Goal: Task Accomplishment & Management: Manage account settings

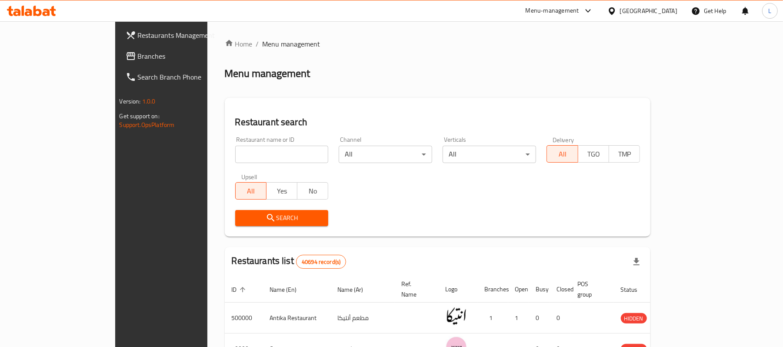
click at [235, 157] on input "search" at bounding box center [281, 154] width 93 height 17
click at [138, 51] on span "Branches" at bounding box center [188, 56] width 101 height 10
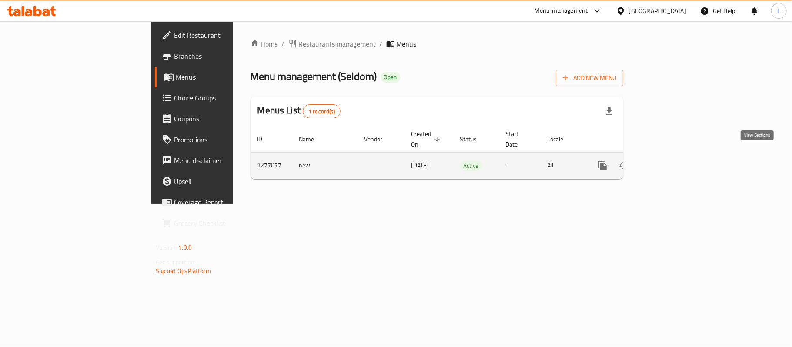
click at [676, 155] on link "enhanced table" at bounding box center [665, 165] width 21 height 21
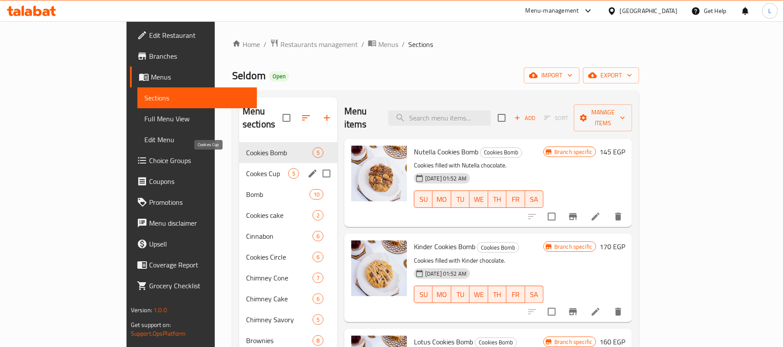
click at [246, 168] on span "Cookes Cup" at bounding box center [267, 173] width 42 height 10
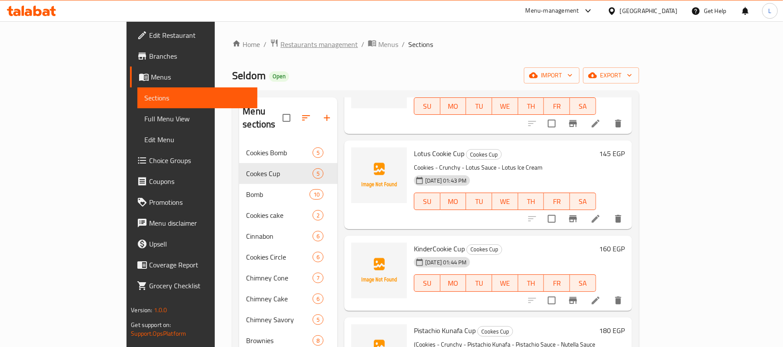
click at [280, 48] on span "Restaurants management" at bounding box center [318, 44] width 77 height 10
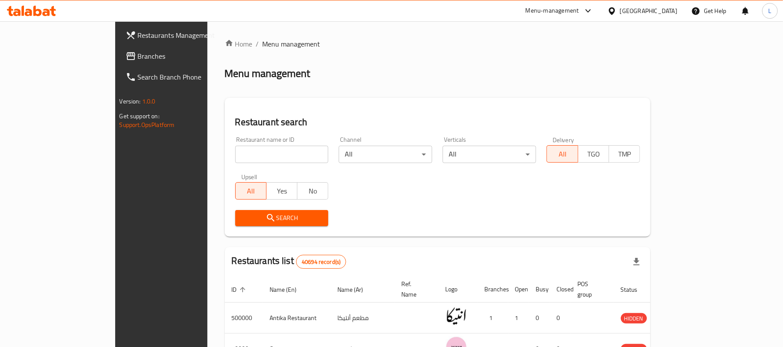
click at [663, 14] on div "Egypt" at bounding box center [648, 11] width 57 height 10
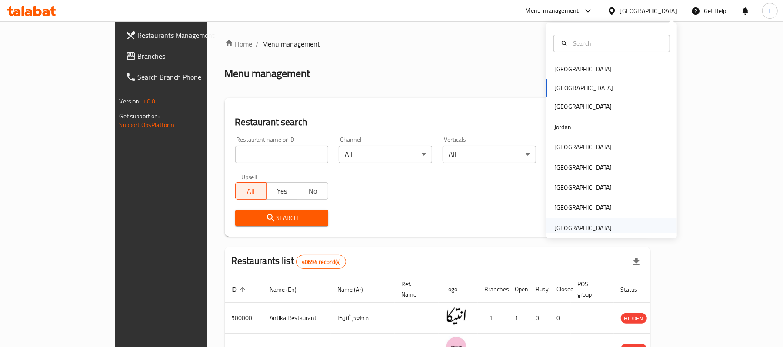
click at [559, 233] on div "[GEOGRAPHIC_DATA]" at bounding box center [582, 228] width 57 height 10
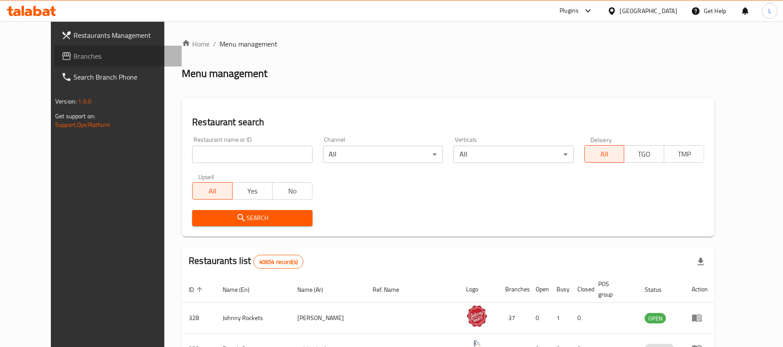
click at [73, 57] on span "Branches" at bounding box center [123, 56] width 101 height 10
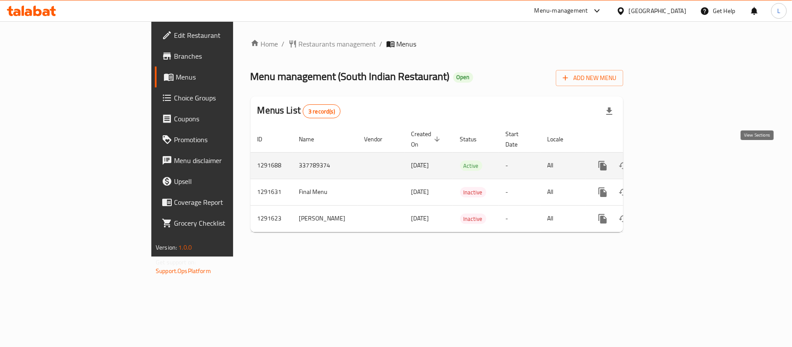
click at [671, 160] on icon "enhanced table" at bounding box center [665, 165] width 10 height 10
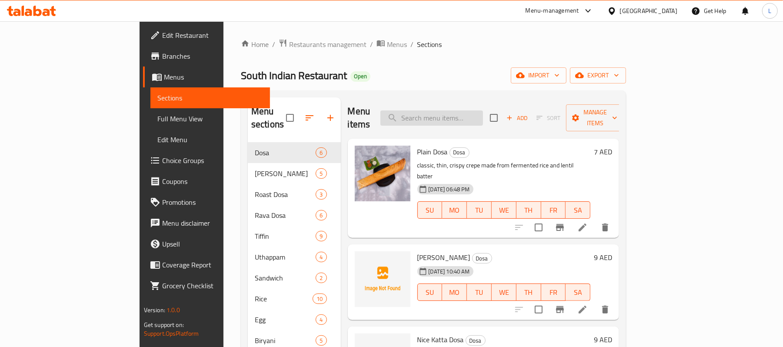
click at [466, 110] on input "search" at bounding box center [431, 117] width 103 height 15
paste input "Egg Weec"
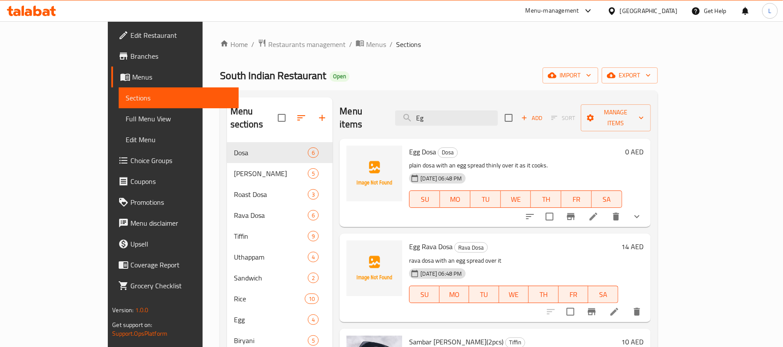
type input "Eg"
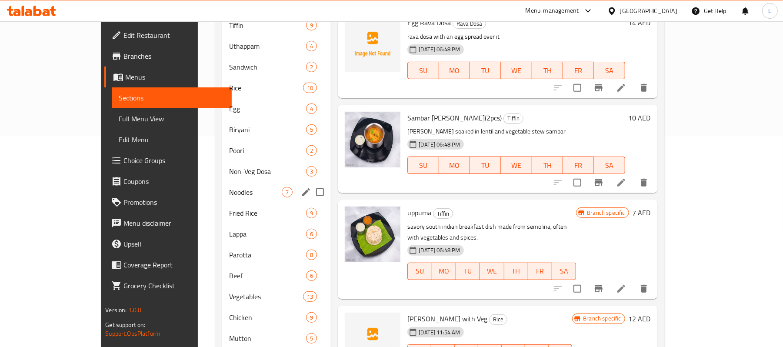
scroll to position [232, 0]
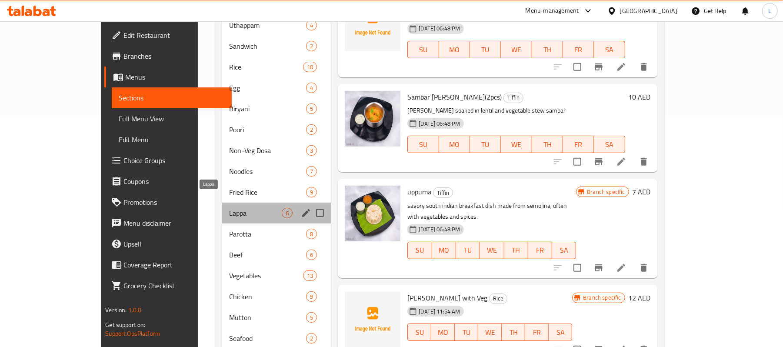
click at [229, 208] on span "Lappa" at bounding box center [255, 213] width 53 height 10
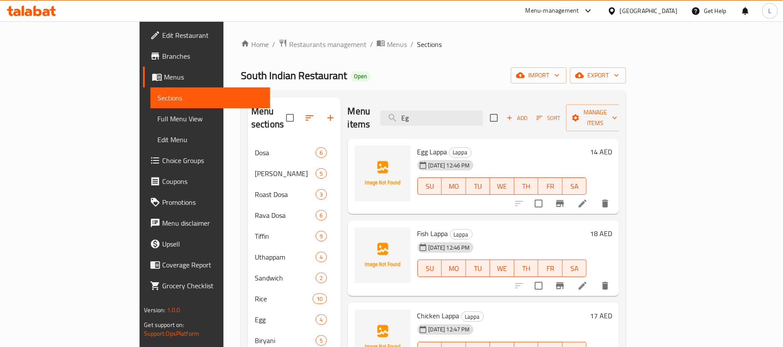
drag, startPoint x: 510, startPoint y: 110, endPoint x: 369, endPoint y: 107, distance: 140.5
click at [369, 107] on div "Menu items Eg Add Sort Manage items" at bounding box center [484, 117] width 272 height 41
paste input "Egg Weec"
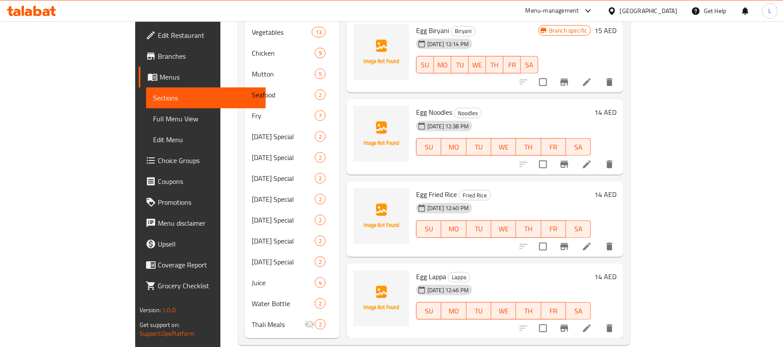
scroll to position [478, 0]
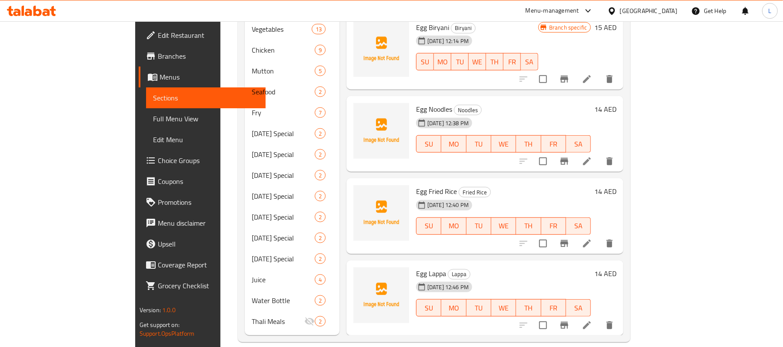
type input "Egg"
click at [568, 158] on icon "Branch-specific-item" at bounding box center [564, 161] width 8 height 7
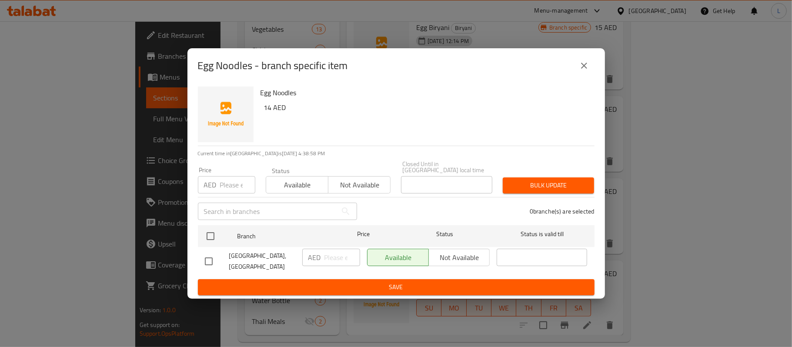
click at [580, 65] on icon "close" at bounding box center [584, 65] width 10 height 10
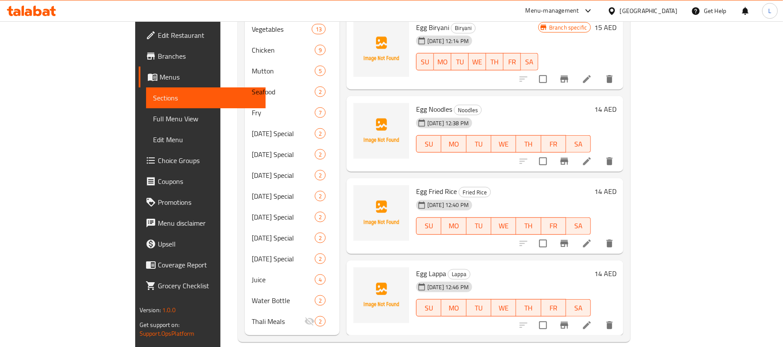
click at [158, 61] on span "Branches" at bounding box center [208, 56] width 101 height 10
